Goal: Information Seeking & Learning: Learn about a topic

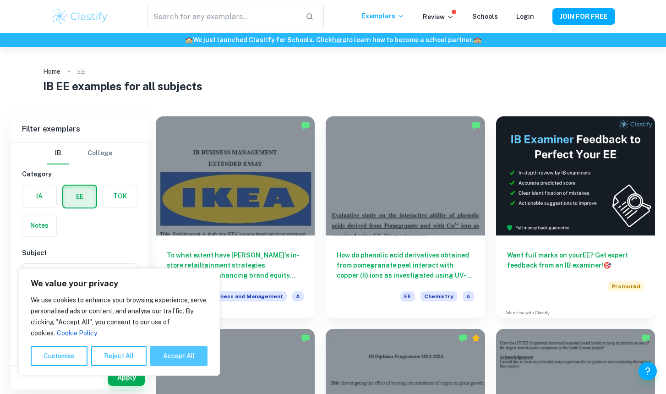
click at [176, 363] on button "Accept All" at bounding box center [178, 356] width 57 height 20
checkbox input "true"
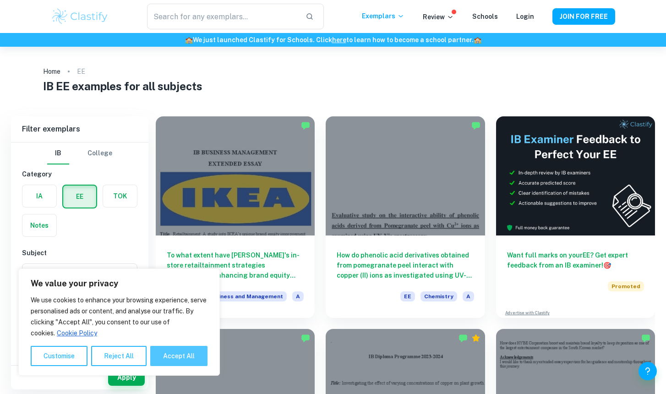
checkbox input "true"
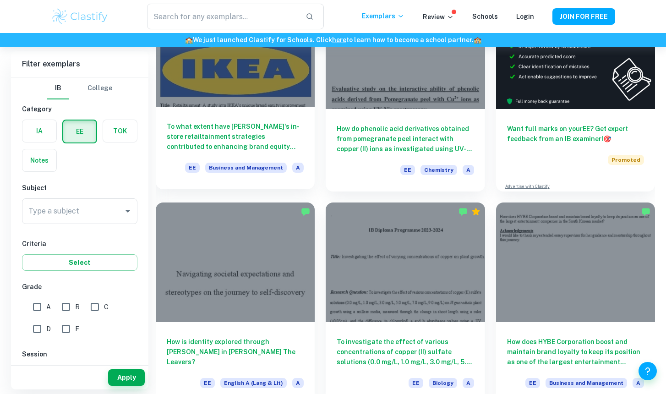
scroll to position [115, 0]
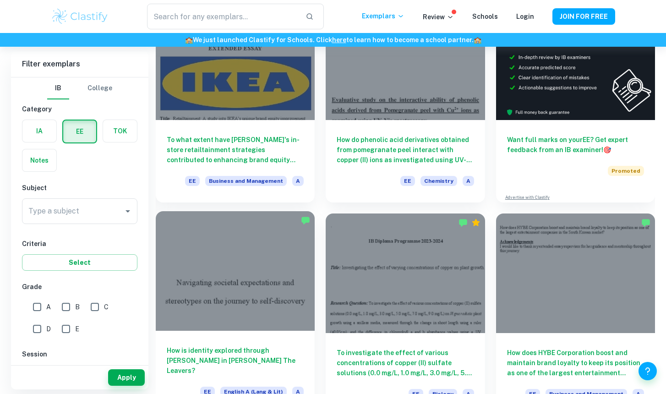
click at [215, 259] on div at bounding box center [235, 270] width 159 height 119
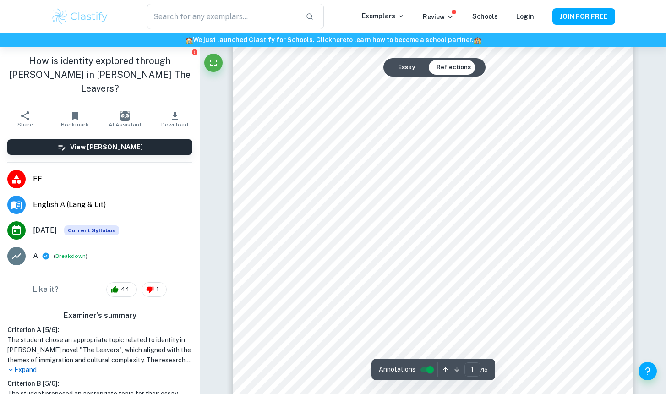
scroll to position [49, 0]
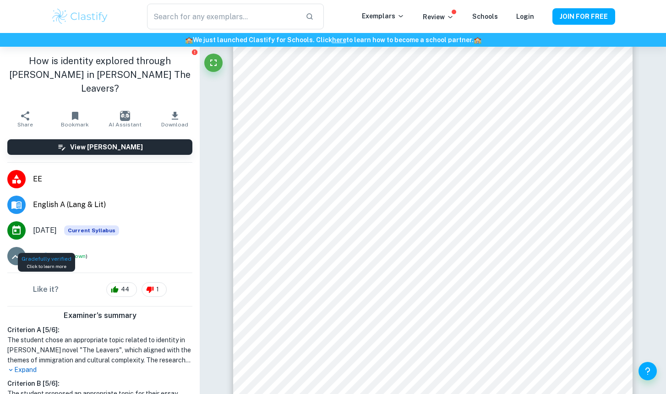
click at [42, 252] on icon at bounding box center [46, 256] width 8 height 8
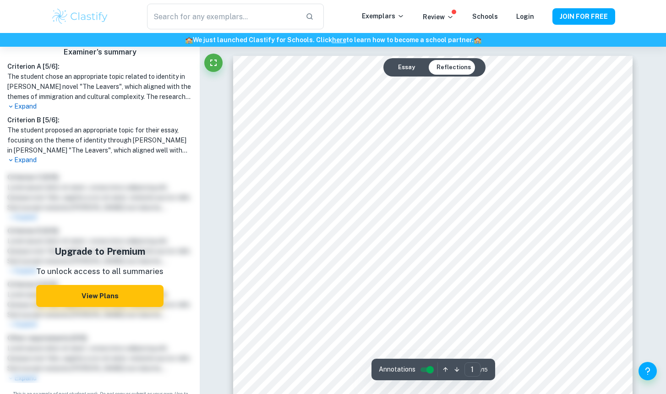
scroll to position [0, 0]
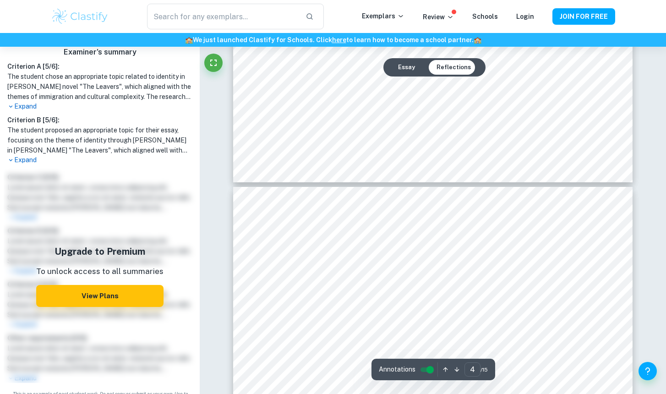
type input "5"
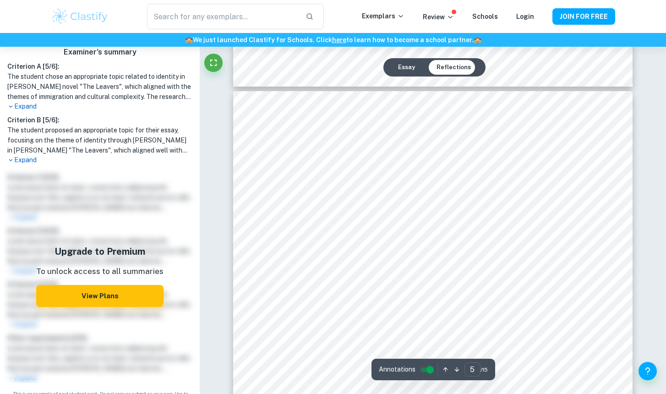
scroll to position [2433, 0]
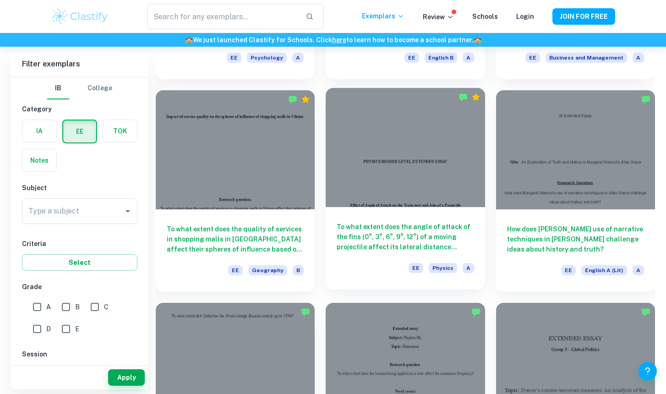
scroll to position [881, 0]
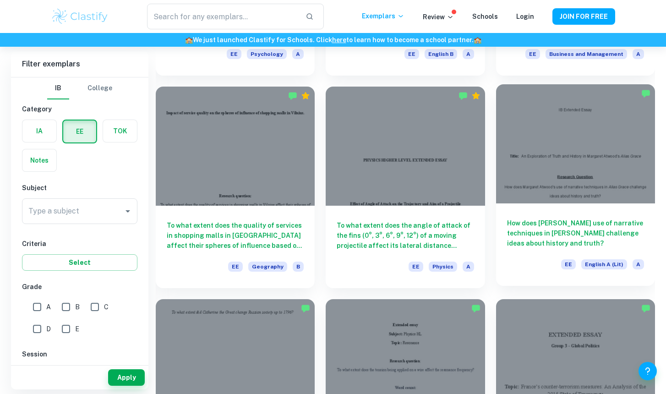
click at [590, 183] on div at bounding box center [575, 143] width 159 height 119
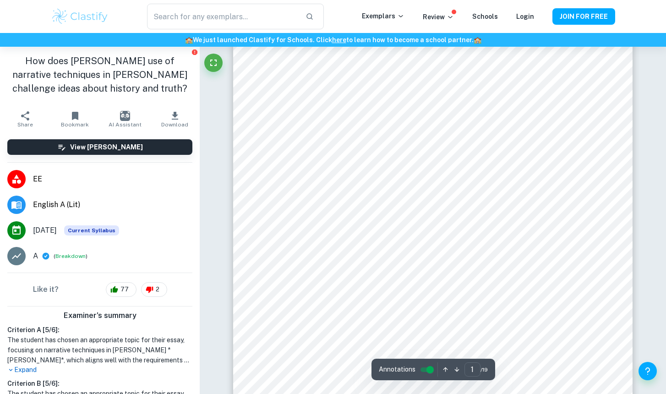
scroll to position [52, 0]
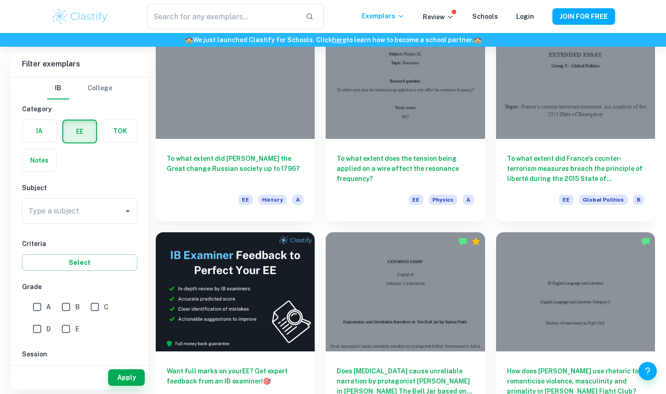
scroll to position [1163, 0]
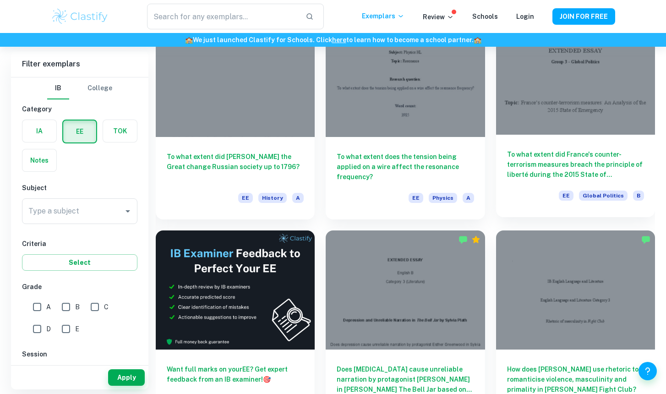
click at [529, 166] on h6 "To what extent did France's counter-terrorism measures breach the principle of …" at bounding box center [575, 164] width 137 height 30
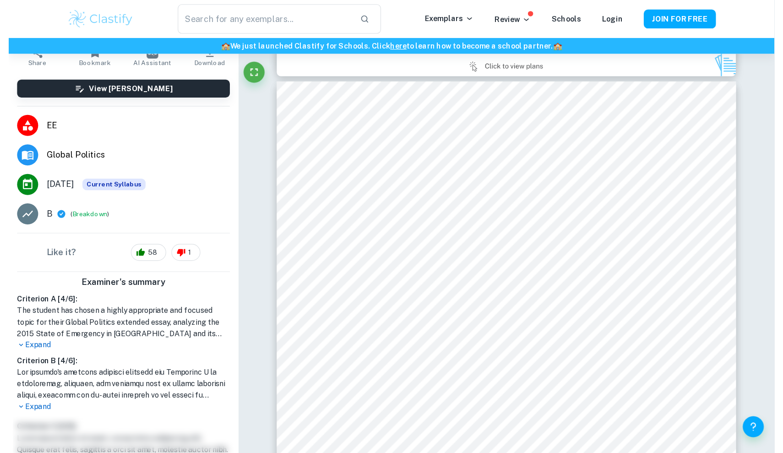
scroll to position [87, 0]
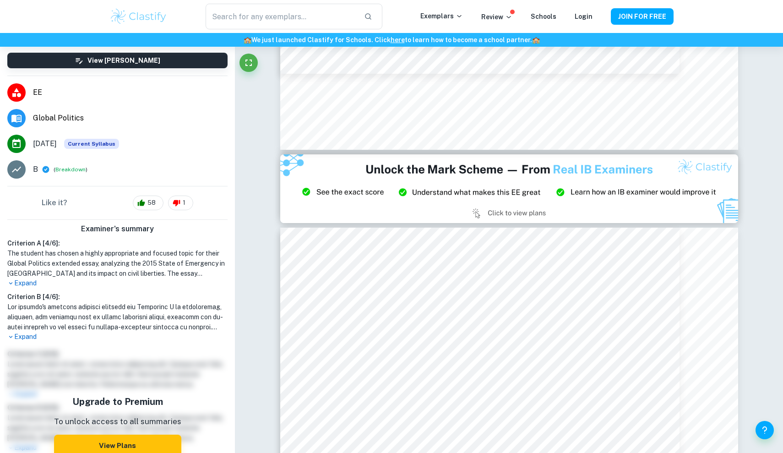
type input "3"
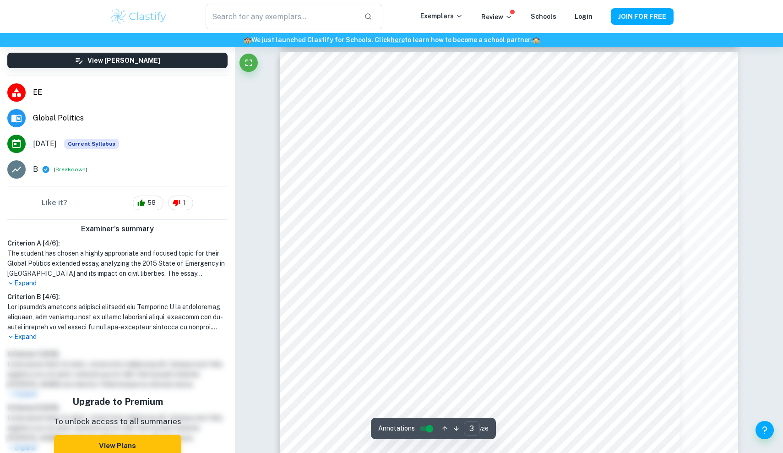
scroll to position [1341, 0]
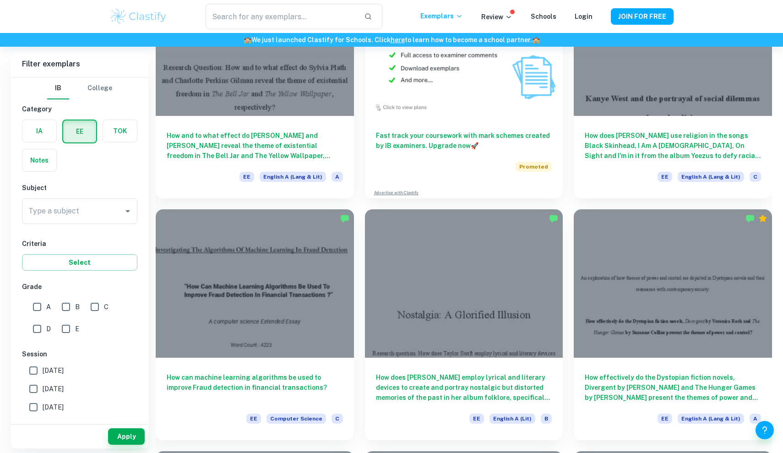
scroll to position [1852, 0]
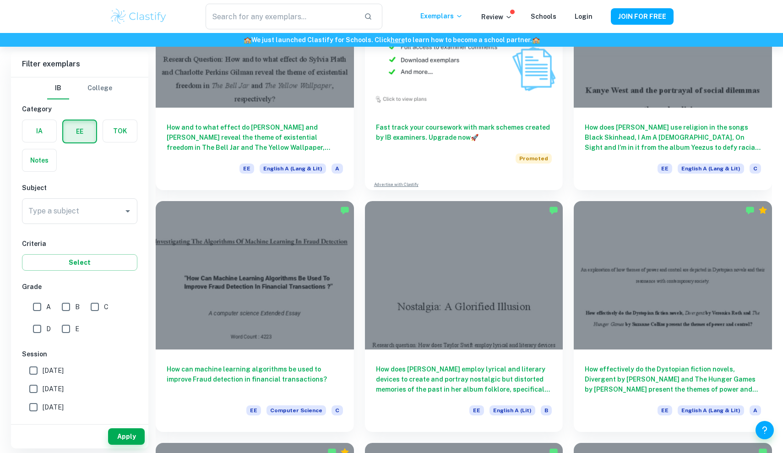
click at [72, 333] on input "E" at bounding box center [66, 329] width 18 height 18
click at [142, 394] on button "Apply" at bounding box center [126, 436] width 37 height 16
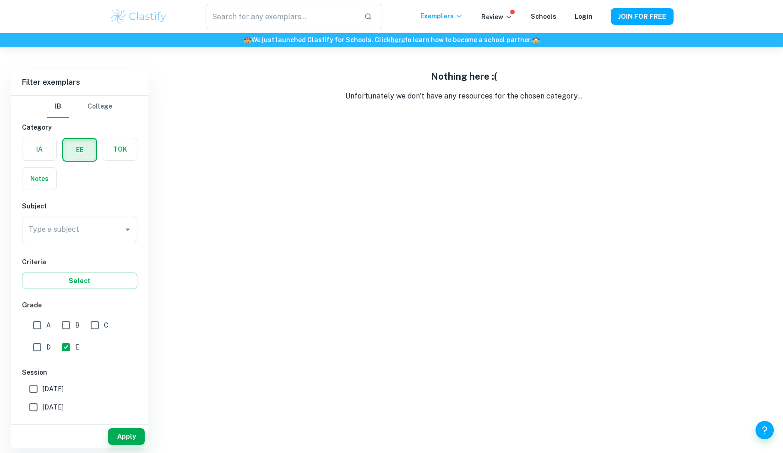
click at [66, 352] on input "E" at bounding box center [66, 347] width 18 height 18
checkbox input "false"
click at [38, 330] on input "A" at bounding box center [37, 325] width 18 height 18
checkbox input "true"
click at [125, 394] on button "Apply" at bounding box center [126, 436] width 37 height 16
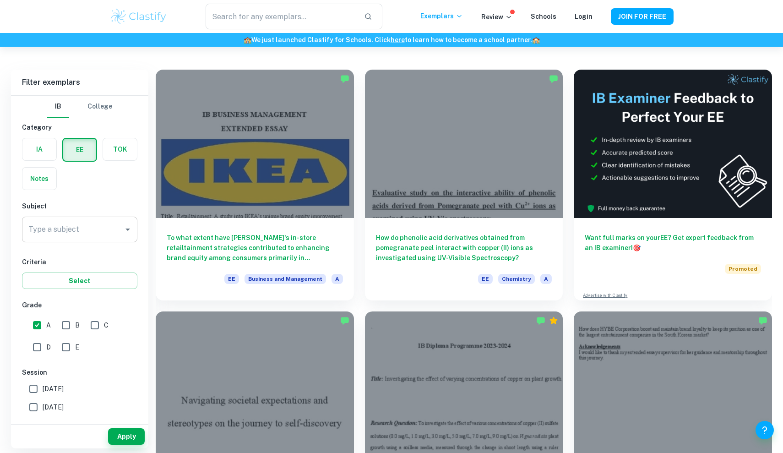
click at [104, 228] on input "Type a subject" at bounding box center [72, 229] width 93 height 17
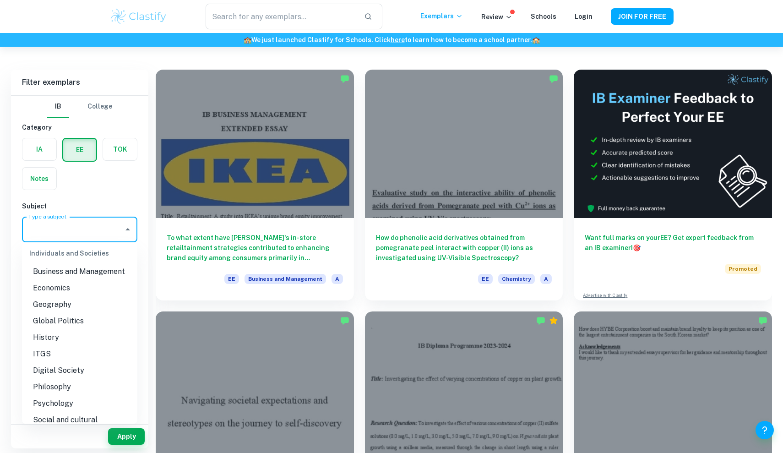
scroll to position [826, 0]
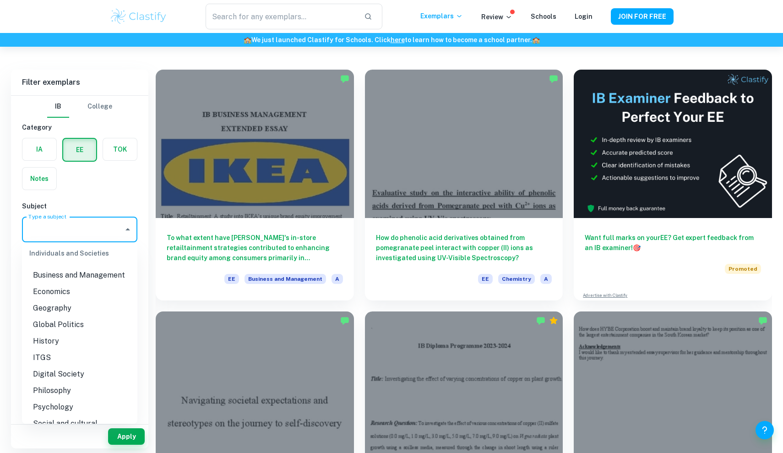
click at [88, 325] on li "Global Politics" at bounding box center [79, 325] width 115 height 16
type input "Global Politics"
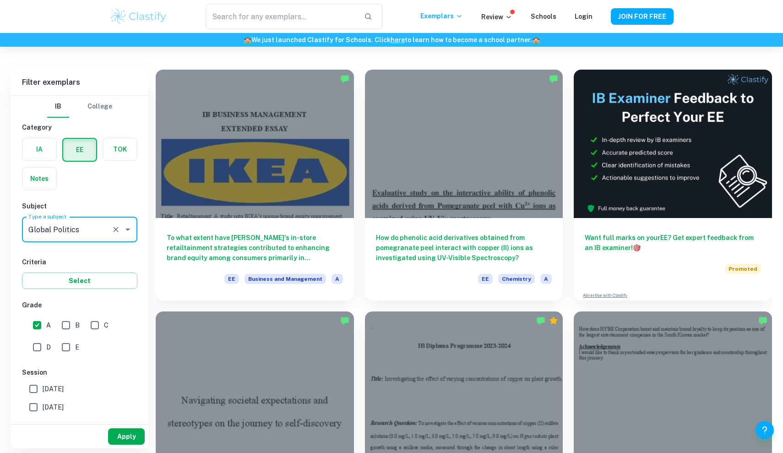
click at [129, 394] on button "Apply" at bounding box center [126, 436] width 37 height 16
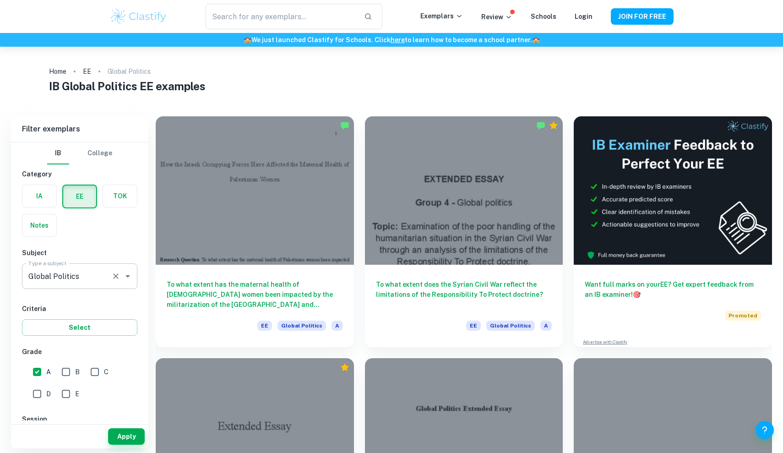
click at [105, 285] on div "Global Politics Type a subject" at bounding box center [79, 276] width 115 height 26
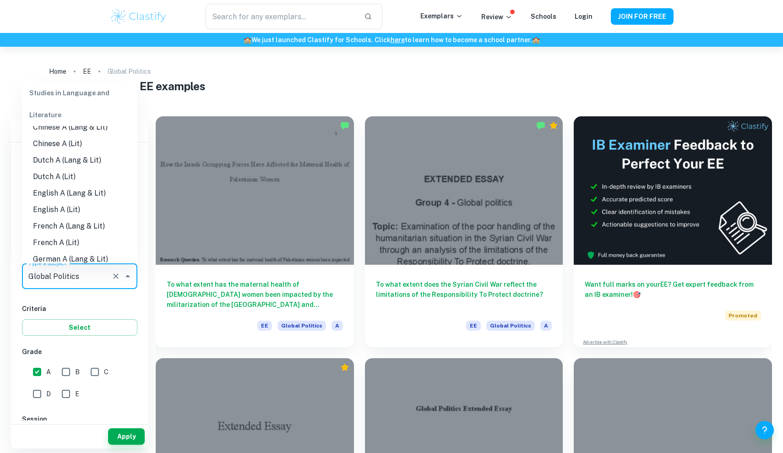
scroll to position [45, 0]
click at [91, 194] on li "English A (Lang & Lit)" at bounding box center [79, 192] width 115 height 16
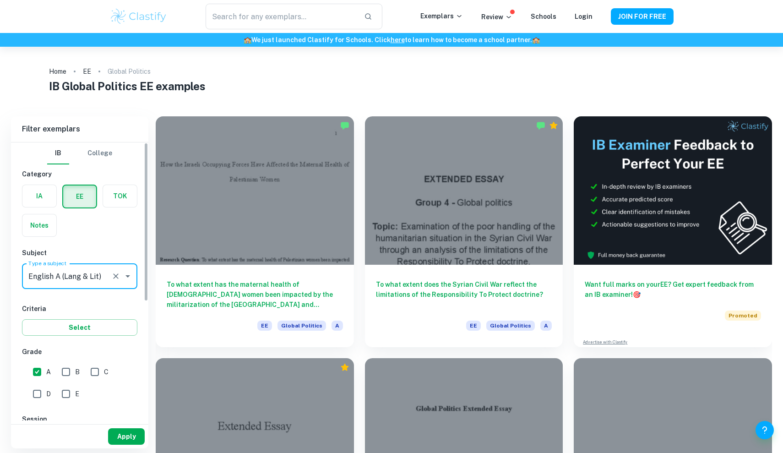
click at [139, 394] on button "Apply" at bounding box center [126, 436] width 37 height 16
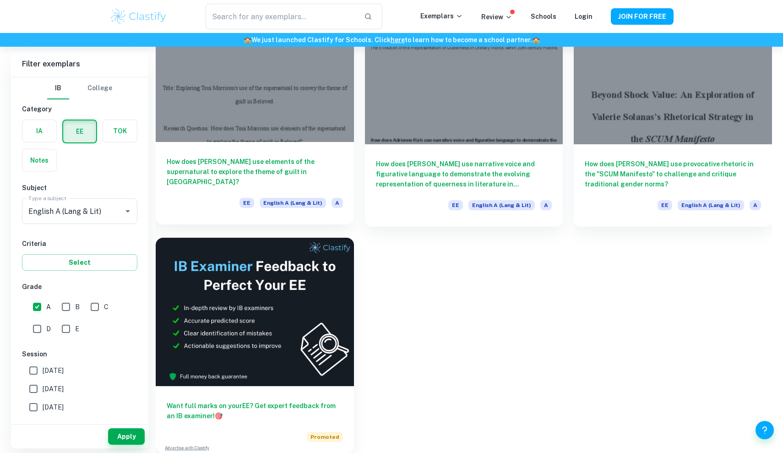
scroll to position [5206, 0]
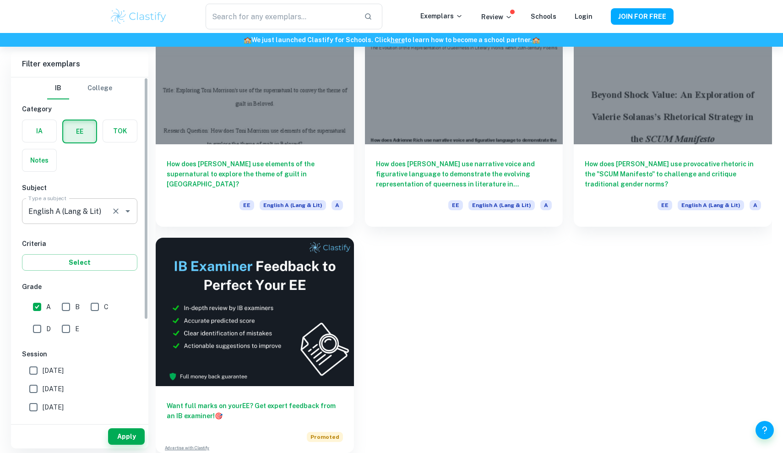
click at [107, 206] on input "English A (Lang & Lit)" at bounding box center [67, 211] width 82 height 17
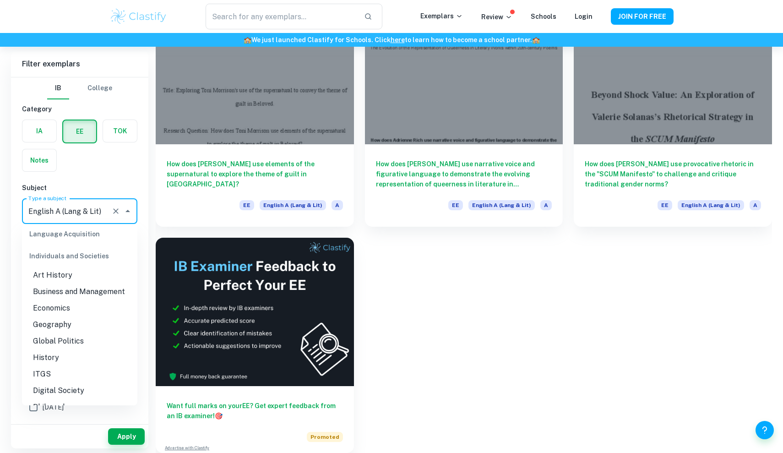
scroll to position [792, 0]
click at [86, 337] on li "Global Politics" at bounding box center [79, 340] width 115 height 16
type input "Global Politics"
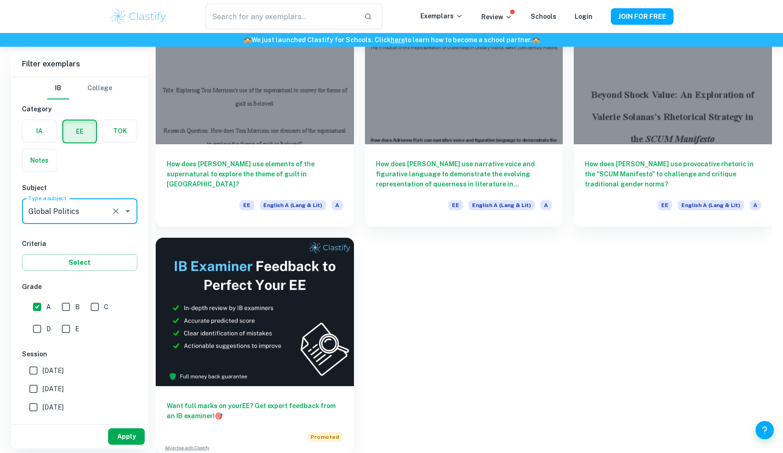
click at [122, 394] on button "Apply" at bounding box center [126, 436] width 37 height 16
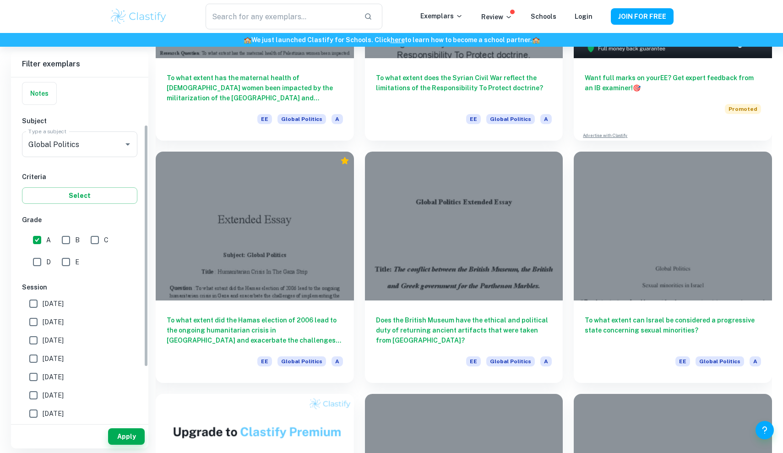
scroll to position [68, 0]
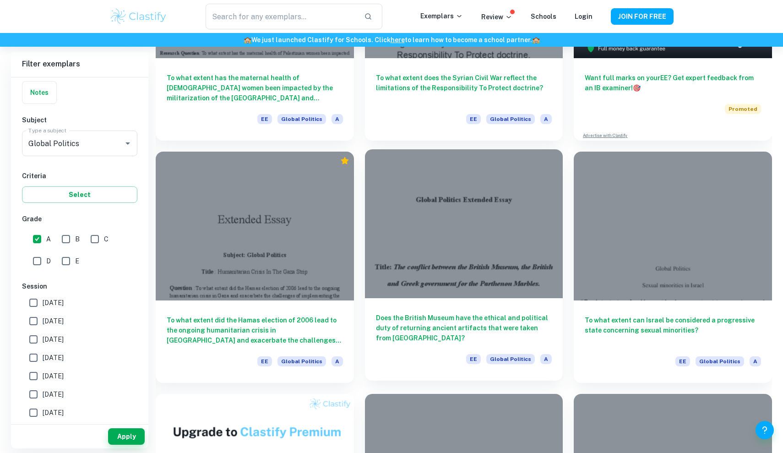
click at [461, 330] on h6 "Does the British Museum have the ethical and political duty of returning ancien…" at bounding box center [464, 328] width 176 height 30
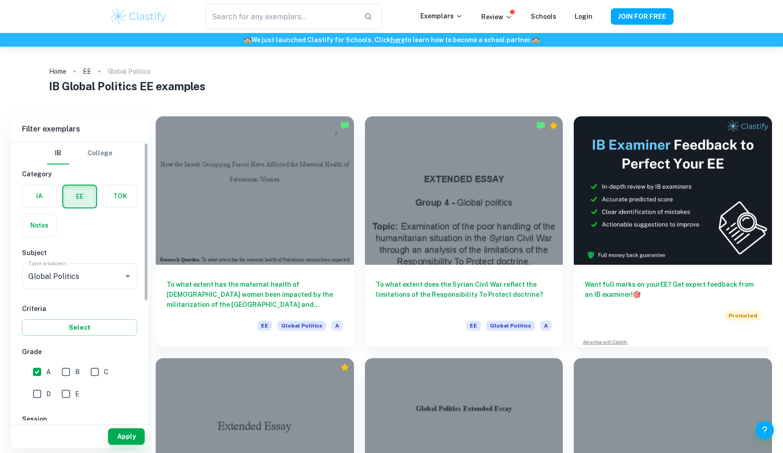
click at [36, 192] on label "button" at bounding box center [39, 196] width 34 height 22
click at [0, 0] on input "radio" at bounding box center [0, 0] width 0 height 0
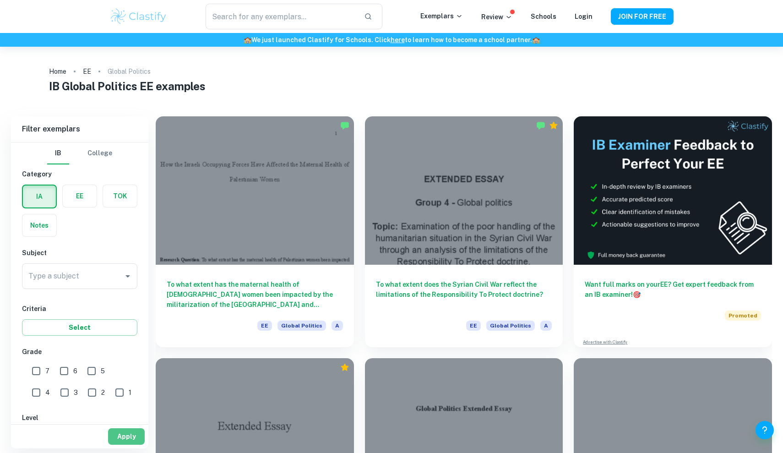
click at [120, 394] on button "Apply" at bounding box center [126, 436] width 37 height 16
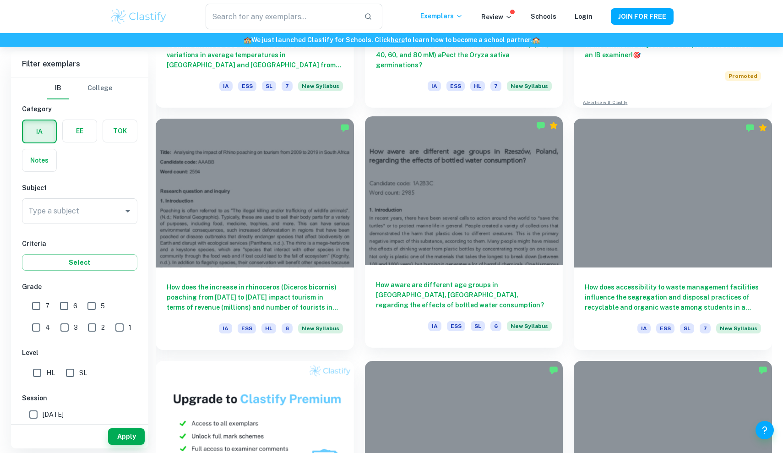
scroll to position [453, 0]
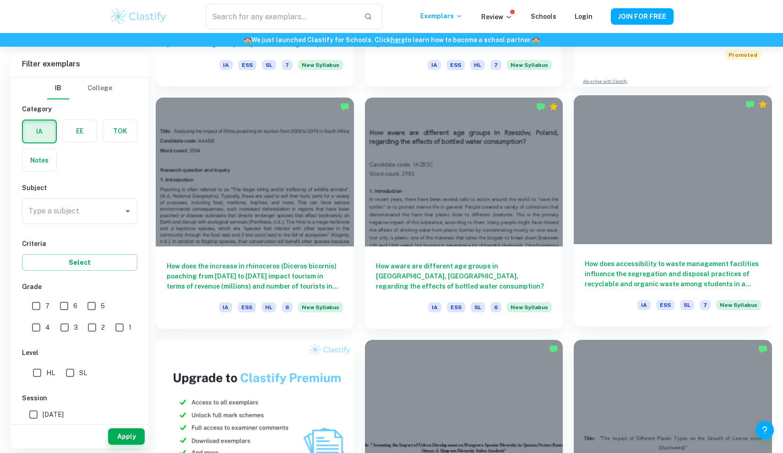
click at [649, 255] on div "How does accessibility to waste management facilities influence the segregation…" at bounding box center [673, 285] width 198 height 82
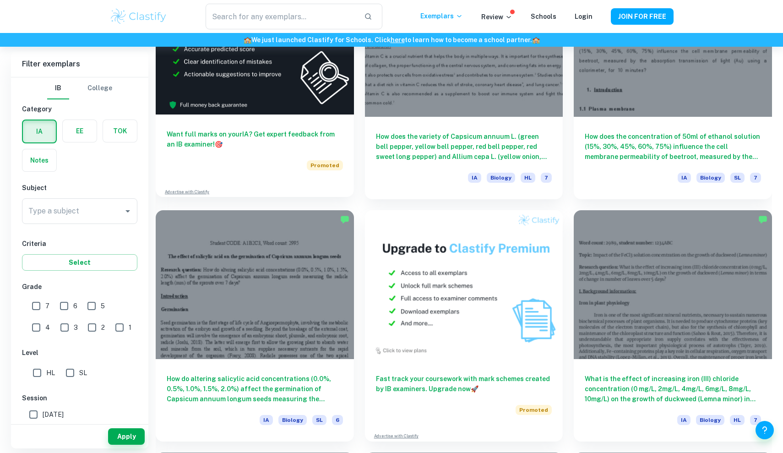
scroll to position [1824, 0]
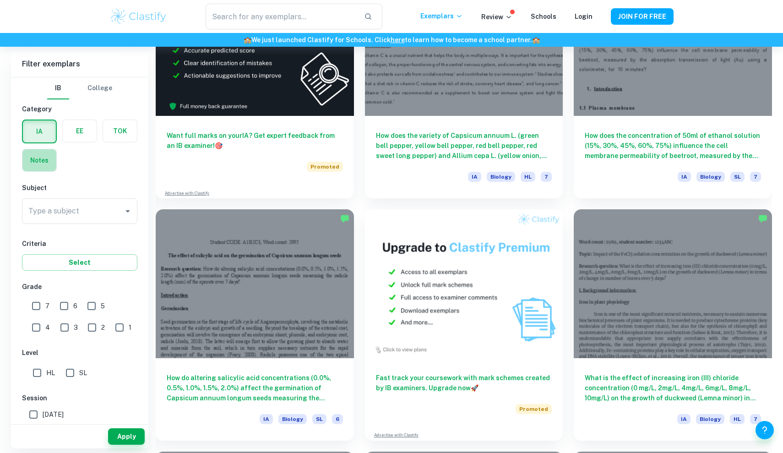
click at [49, 158] on label "button" at bounding box center [39, 160] width 34 height 22
click at [0, 0] on input "radio" at bounding box center [0, 0] width 0 height 0
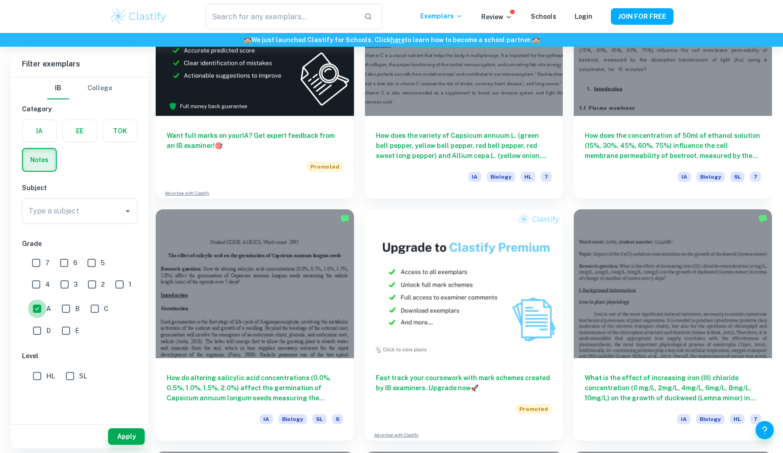
click at [36, 313] on input "A" at bounding box center [37, 309] width 18 height 18
checkbox input "false"
click at [120, 394] on button "Apply" at bounding box center [126, 436] width 37 height 16
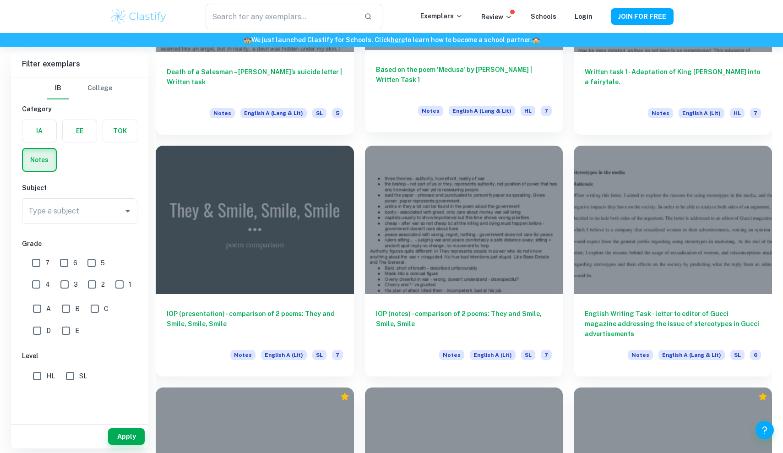
scroll to position [946, 0]
